Goal: Check status: Check status

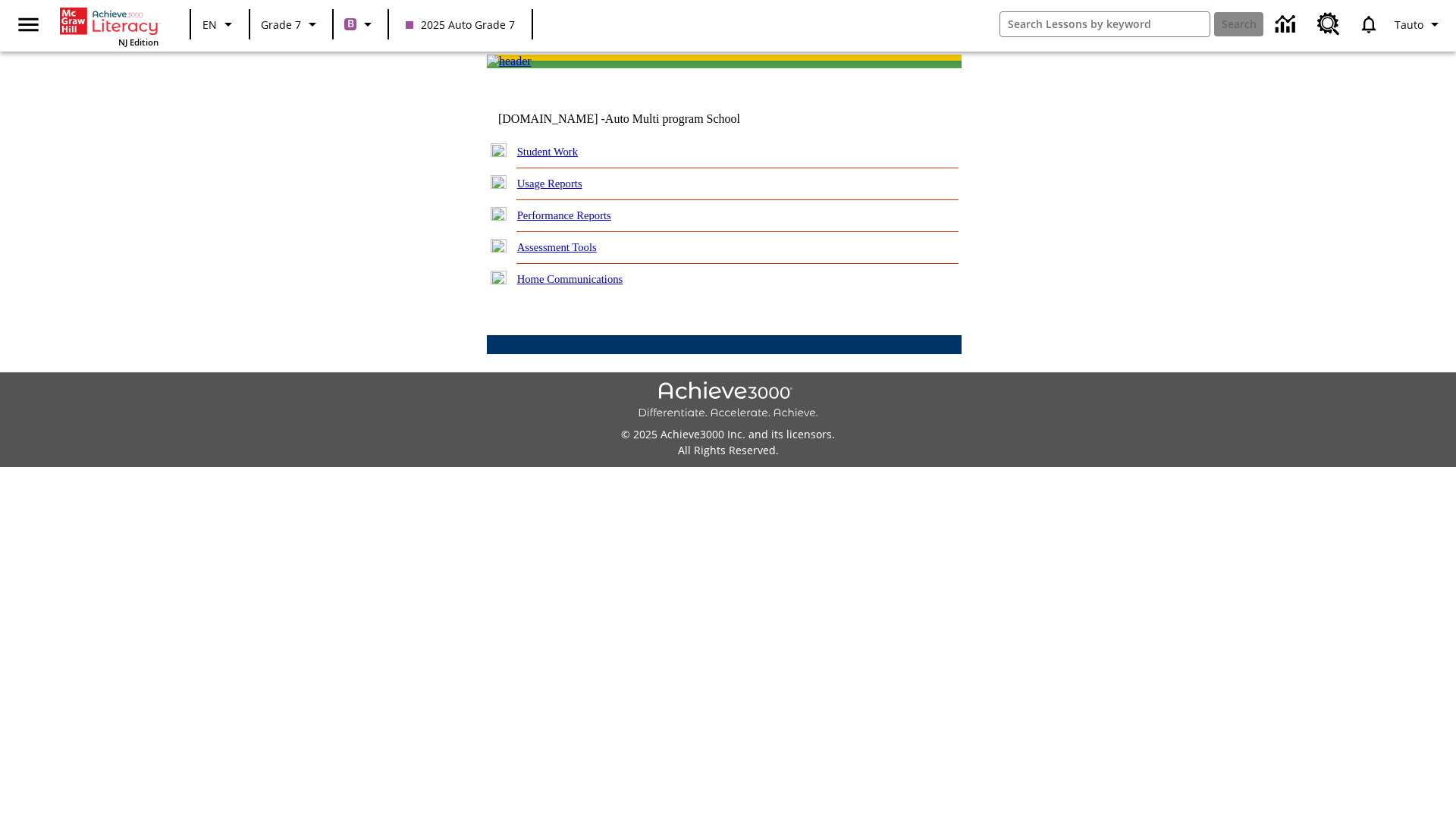
click at [558, 158] on link "Student Work" at bounding box center [548, 152] width 60 height 12
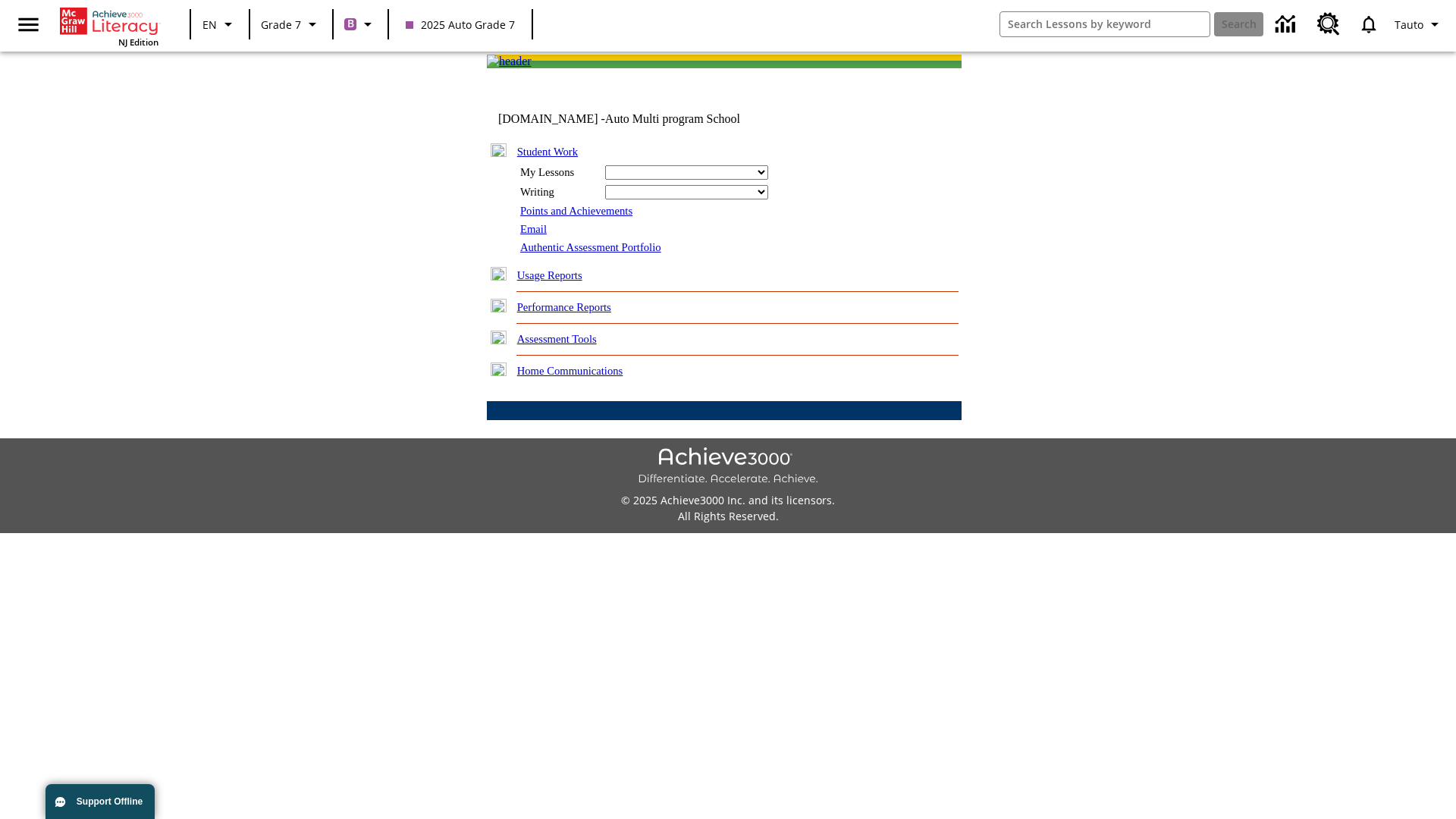
select select "/options/reports/?report_id=24&atype=7&section=2"
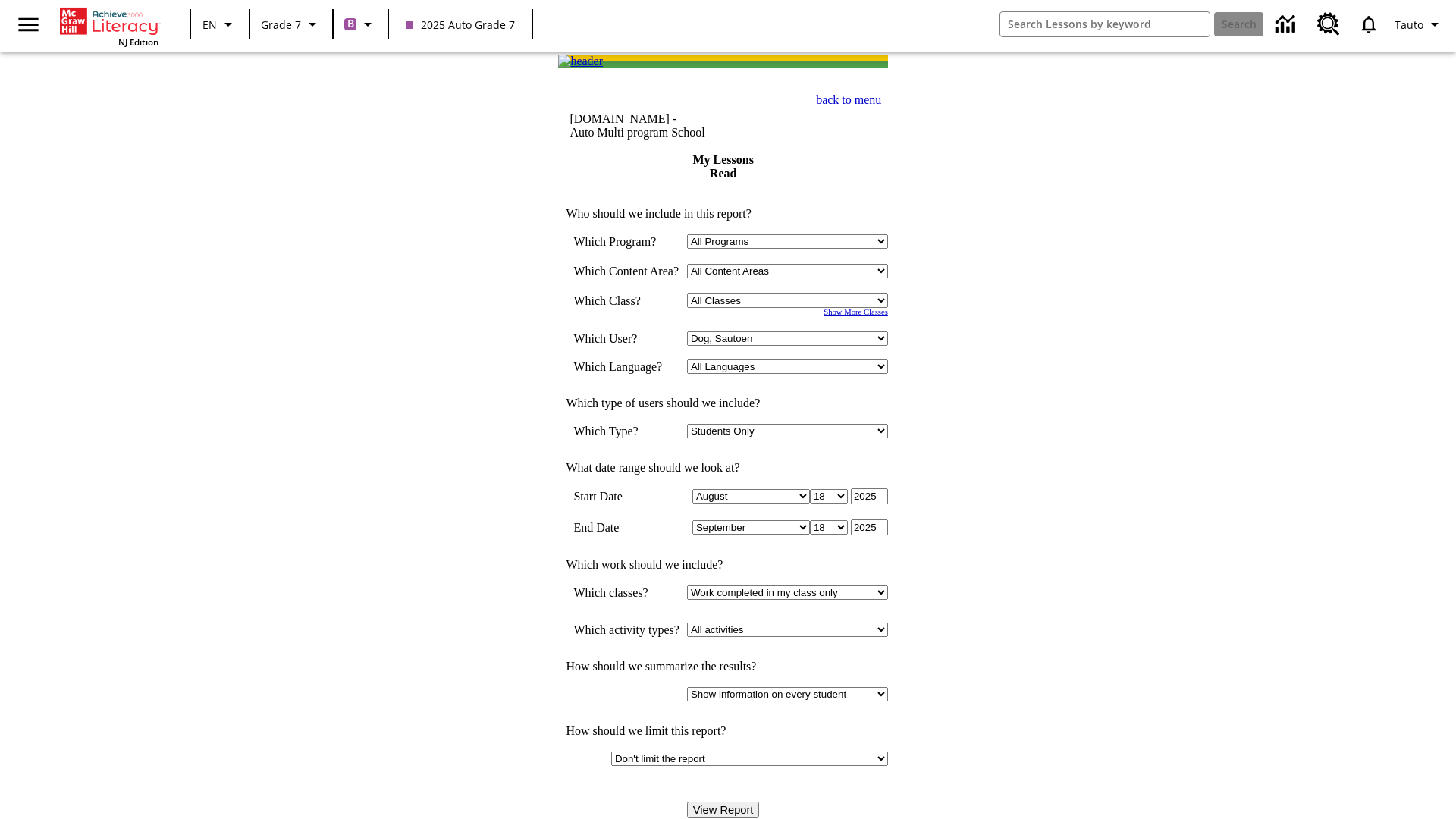
select select "21437138"
select select "4"
type input "2024"
click at [725, 801] on input "View Report" at bounding box center [724, 809] width 73 height 17
